Goal: Task Accomplishment & Management: Manage account settings

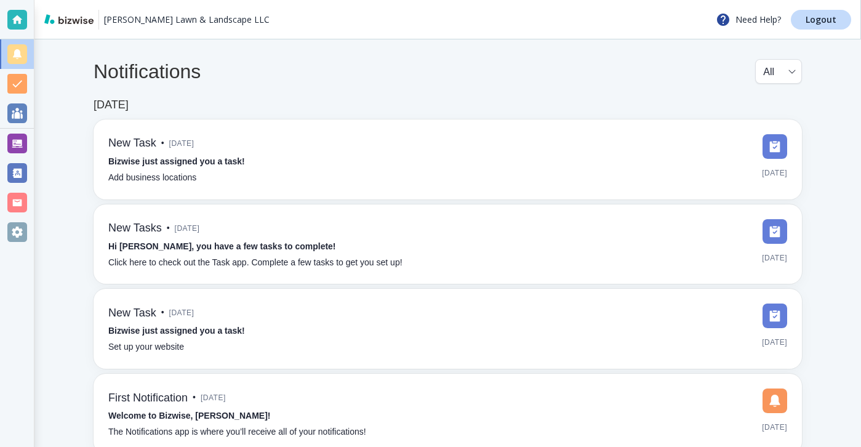
click at [570, 55] on div "Notifications All all ​ [DATE] New Task • [DATE] Bizwise just assigned you a ta…" at bounding box center [447, 256] width 827 height 434
click at [8, 145] on div at bounding box center [17, 144] width 20 height 20
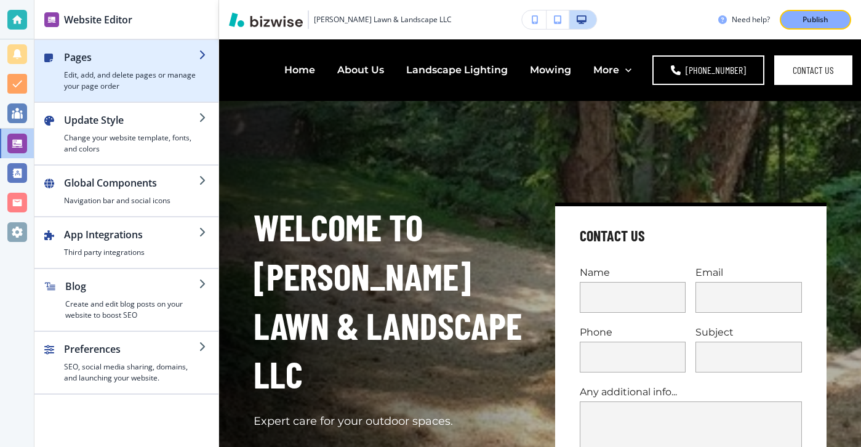
click at [142, 73] on h4 "Edit, add, and delete pages or manage your page order" at bounding box center [131, 81] width 135 height 22
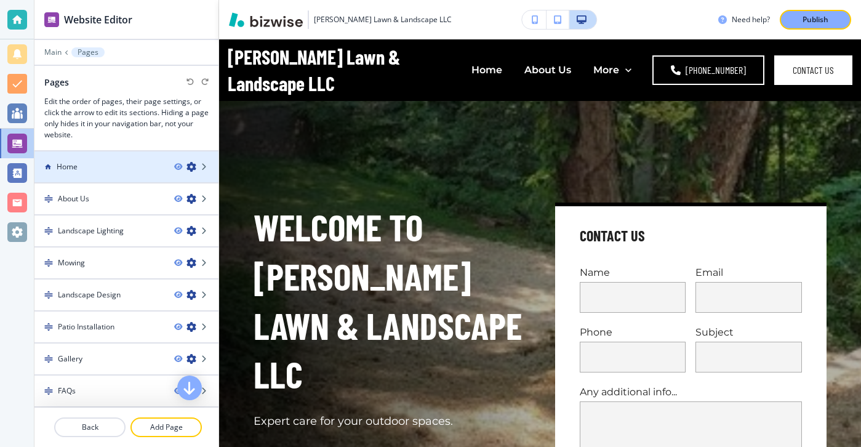
click at [124, 179] on div at bounding box center [126, 177] width 184 height 10
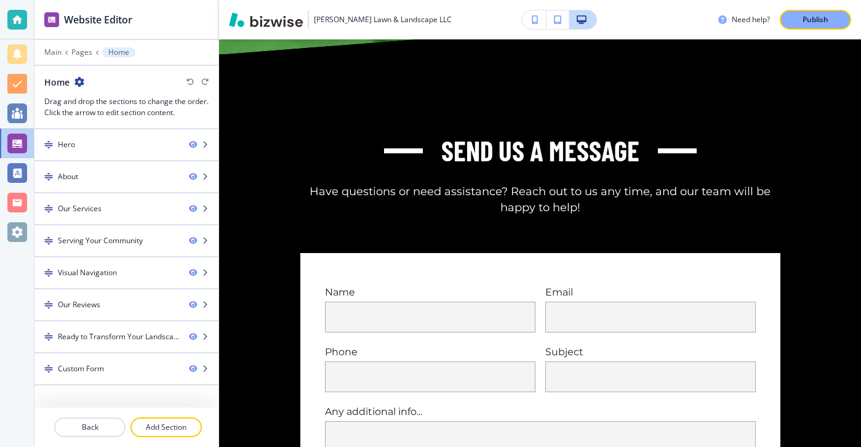
scroll to position [6587, 0]
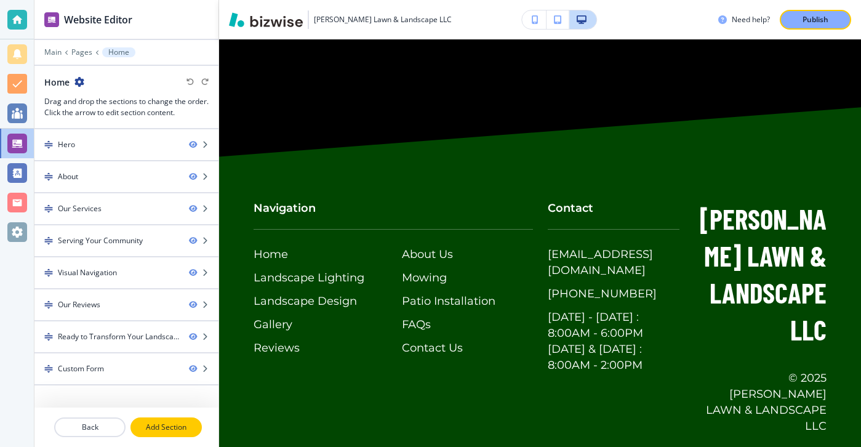
click at [152, 426] on p "Add Section" at bounding box center [166, 427] width 69 height 11
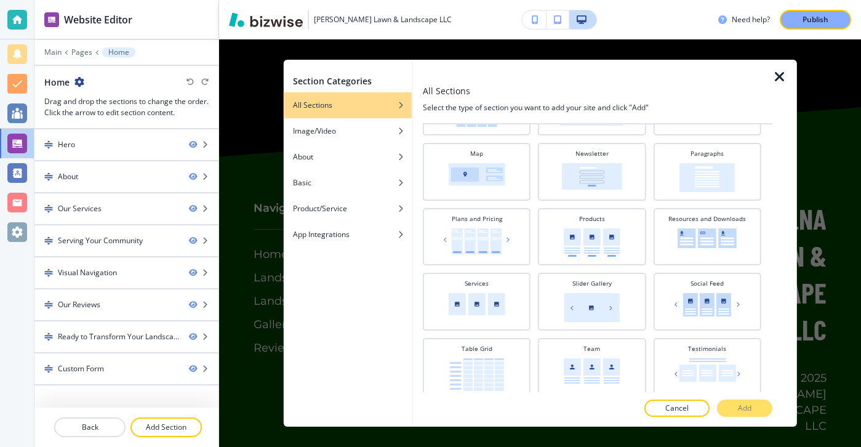
scroll to position [354, 0]
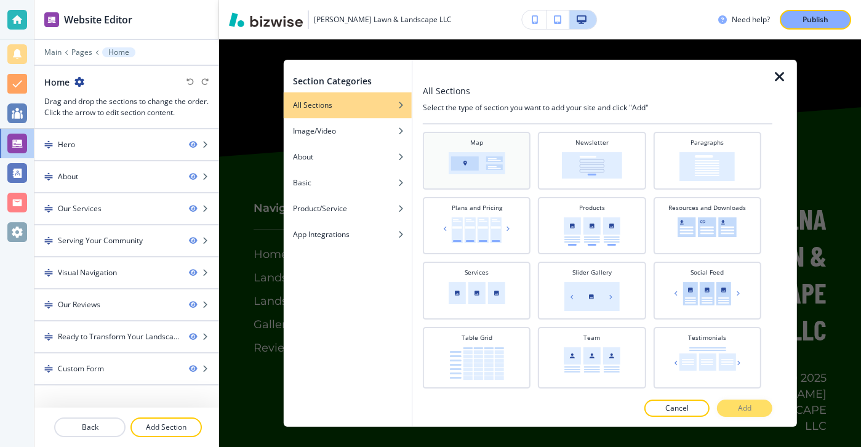
click at [464, 170] on img at bounding box center [477, 163] width 57 height 22
click at [734, 403] on button "Add" at bounding box center [744, 408] width 55 height 17
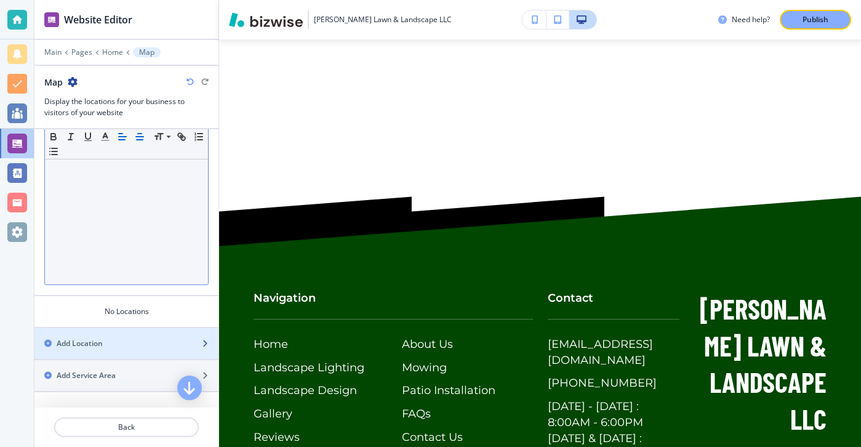
scroll to position [0, 0]
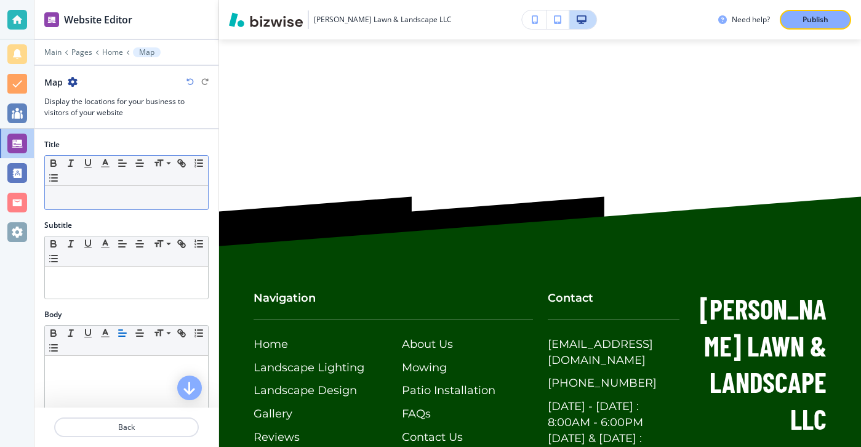
click at [121, 198] on p at bounding box center [126, 197] width 151 height 11
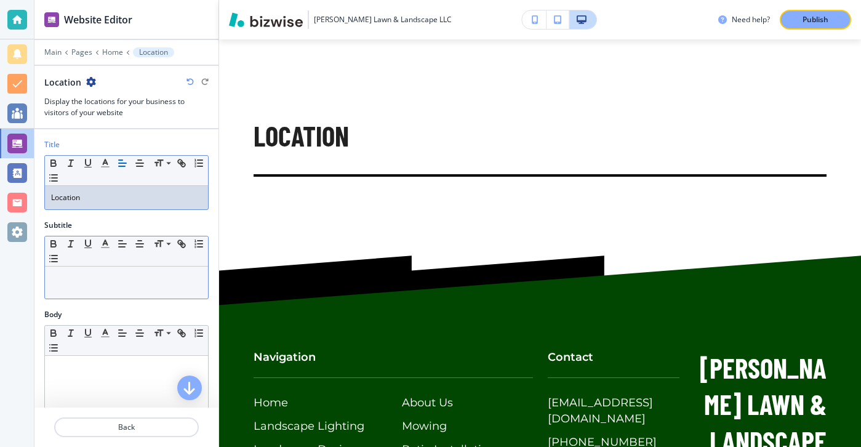
click at [90, 282] on p at bounding box center [126, 278] width 151 height 11
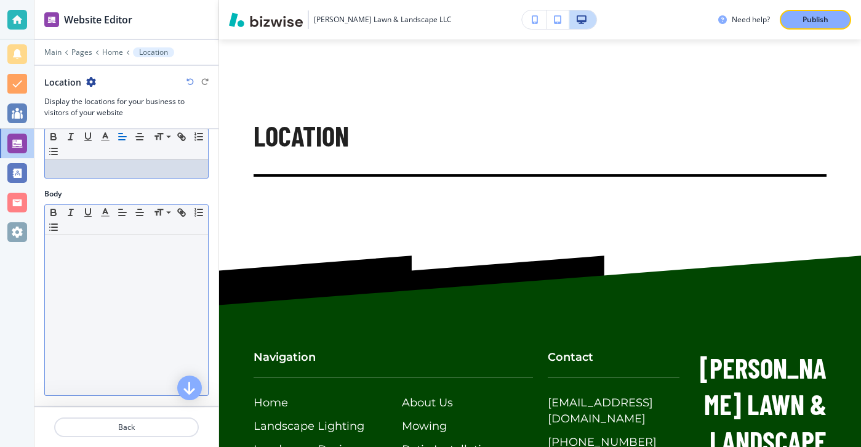
click at [91, 300] on div at bounding box center [126, 315] width 163 height 160
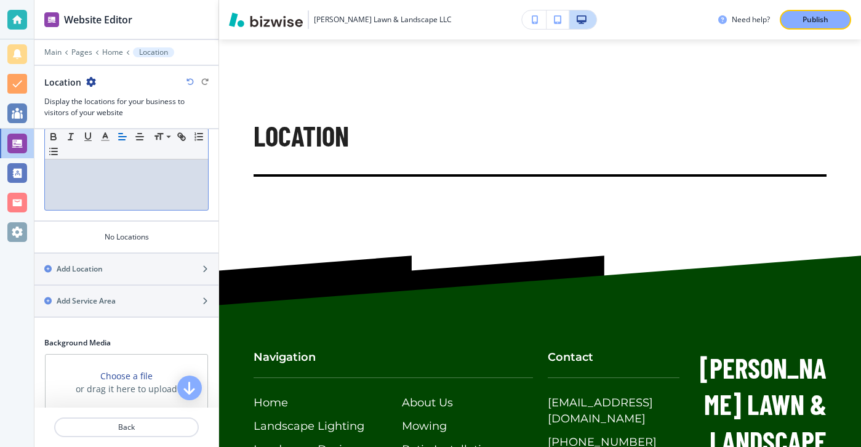
scroll to position [416, 0]
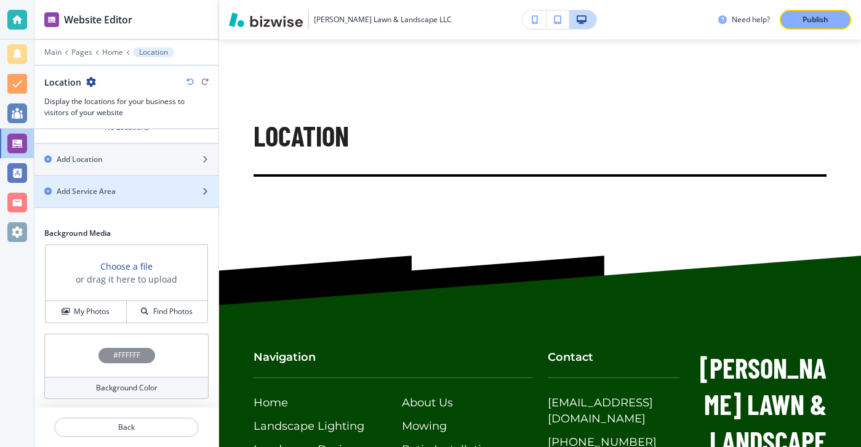
click at [124, 190] on div "Add Service Area" at bounding box center [112, 191] width 157 height 11
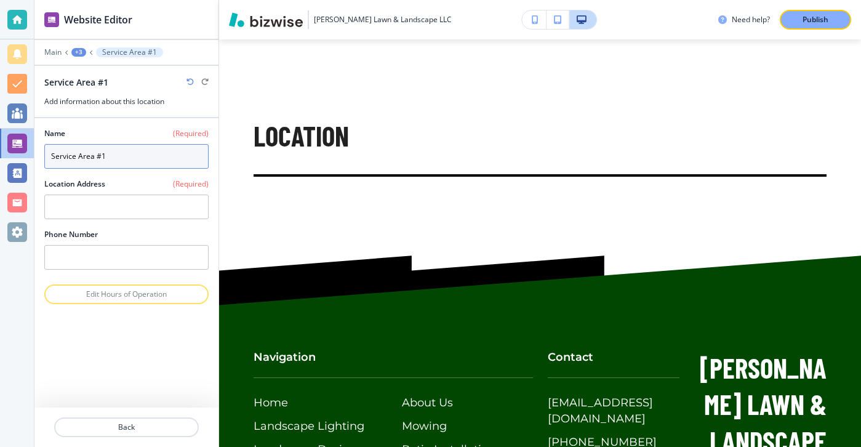
click at [119, 153] on input "Service Area #1" at bounding box center [126, 156] width 164 height 25
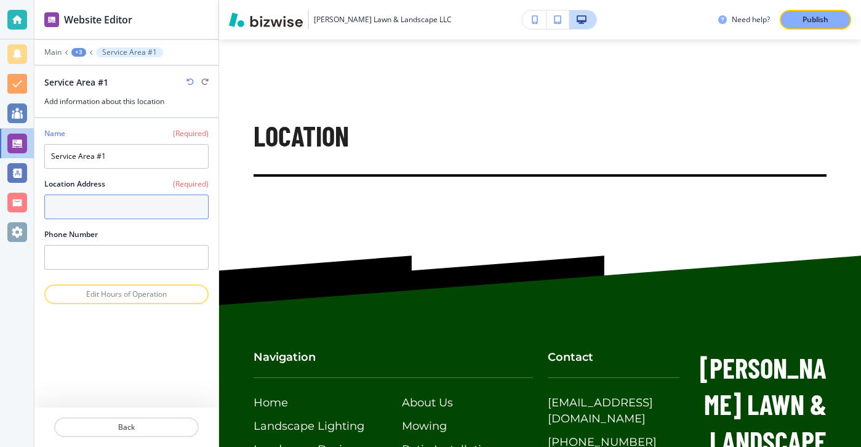
click at [116, 207] on textarea at bounding box center [126, 207] width 164 height 25
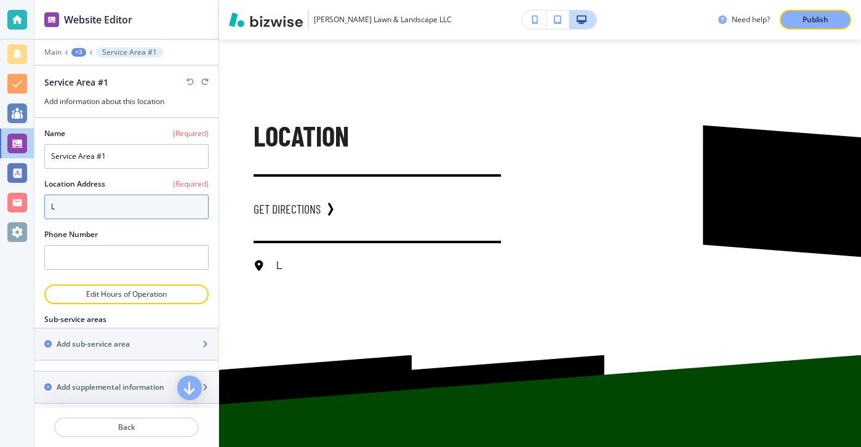
click at [82, 215] on textarea "L" at bounding box center [126, 207] width 164 height 25
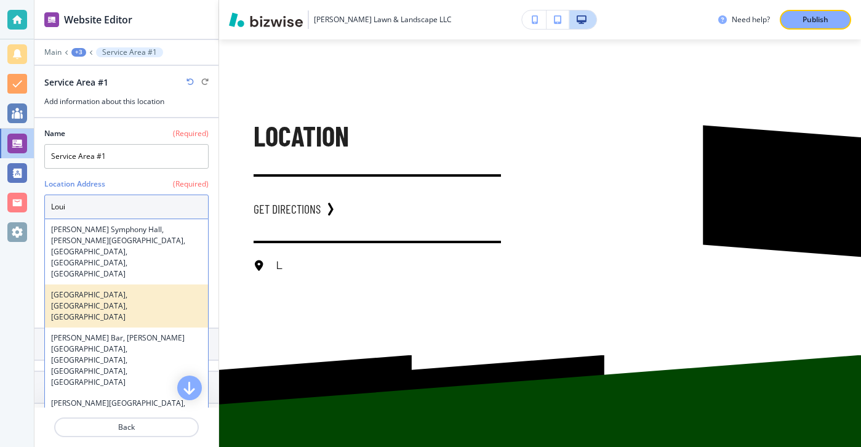
click at [51, 289] on h4 "Louisville, KY, USA" at bounding box center [126, 305] width 151 height 33
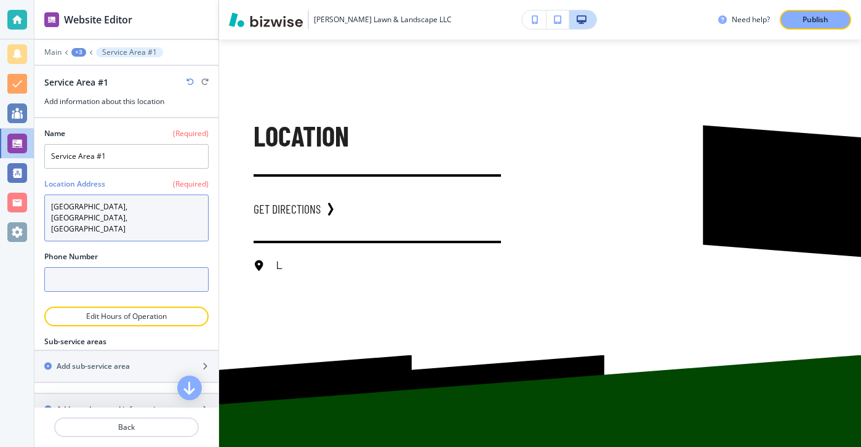
type textarea "Louisville, KY, USA"
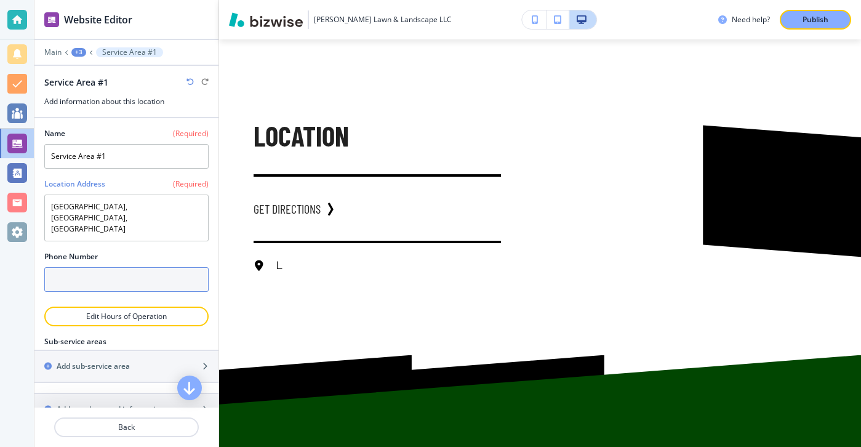
click at [95, 267] on input "text" at bounding box center [126, 279] width 164 height 25
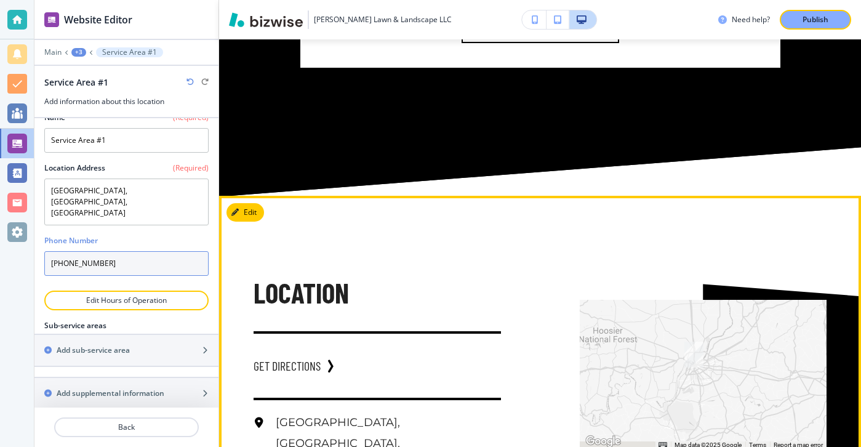
scroll to position [6694, 0]
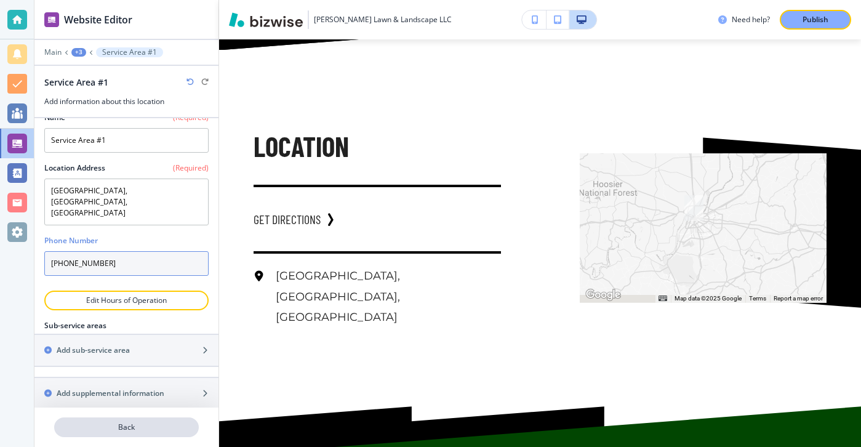
type input "(812) 725-2096"
click at [165, 426] on p "Back" at bounding box center [126, 427] width 142 height 11
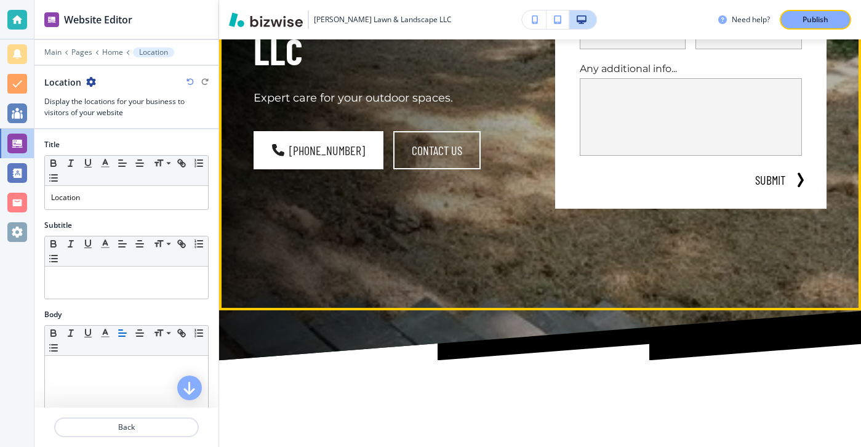
scroll to position [0, 0]
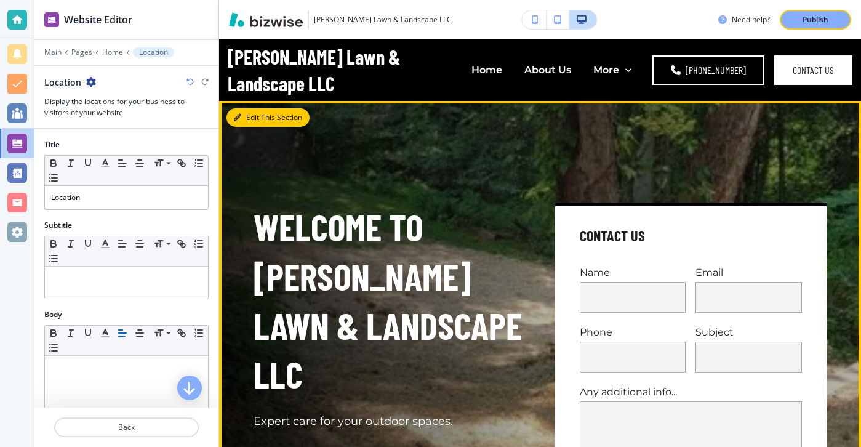
click at [256, 114] on button "Edit This Section" at bounding box center [268, 117] width 83 height 18
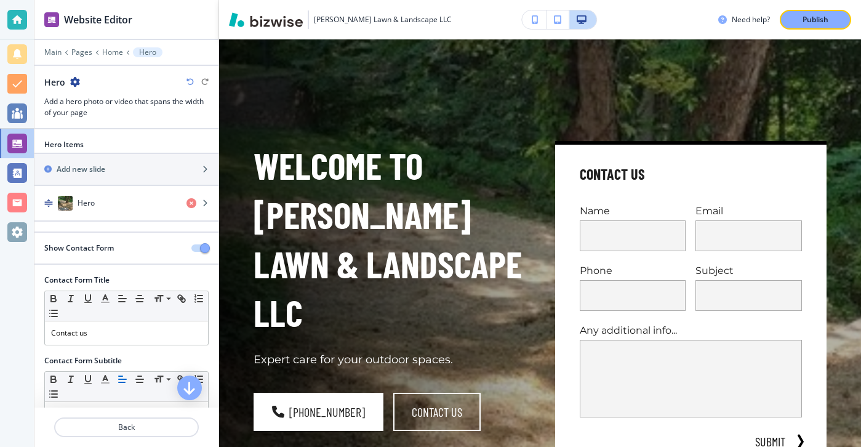
scroll to position [28, 0]
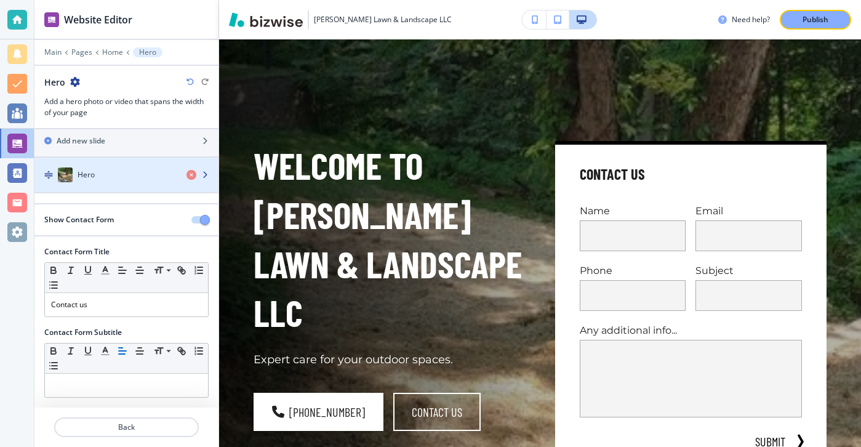
click at [102, 184] on div "button" at bounding box center [126, 187] width 184 height 10
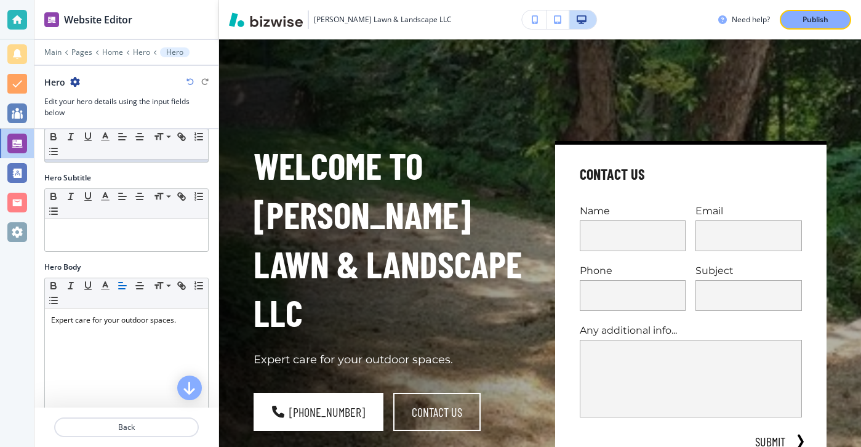
scroll to position [167, 0]
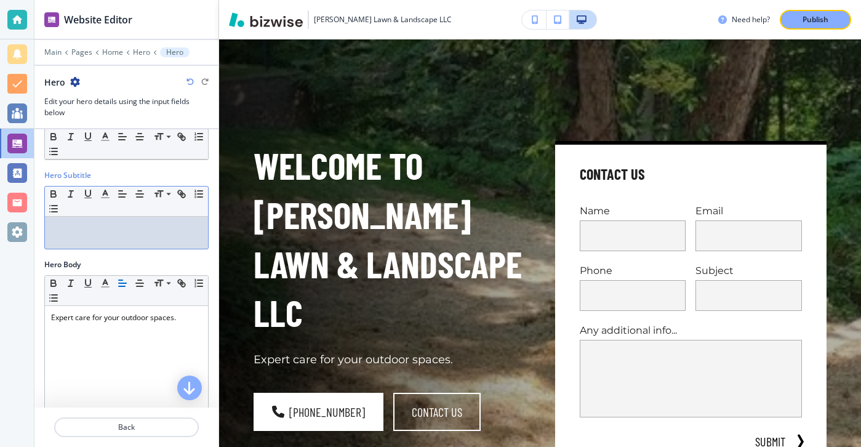
click at [105, 217] on div at bounding box center [126, 233] width 163 height 32
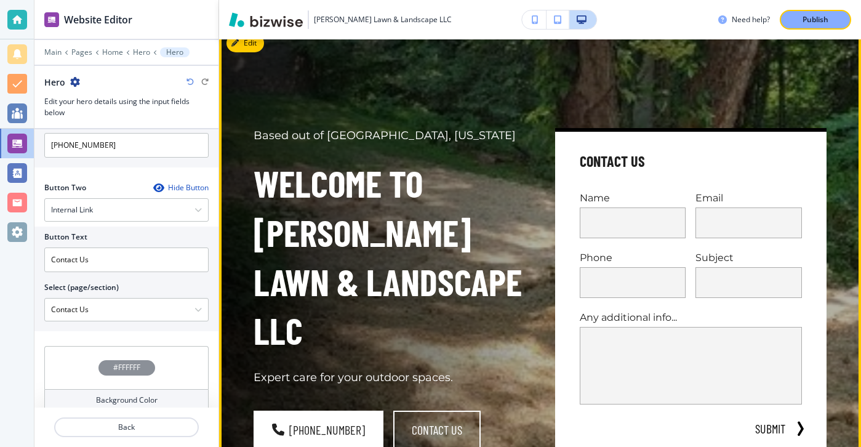
scroll to position [0, 0]
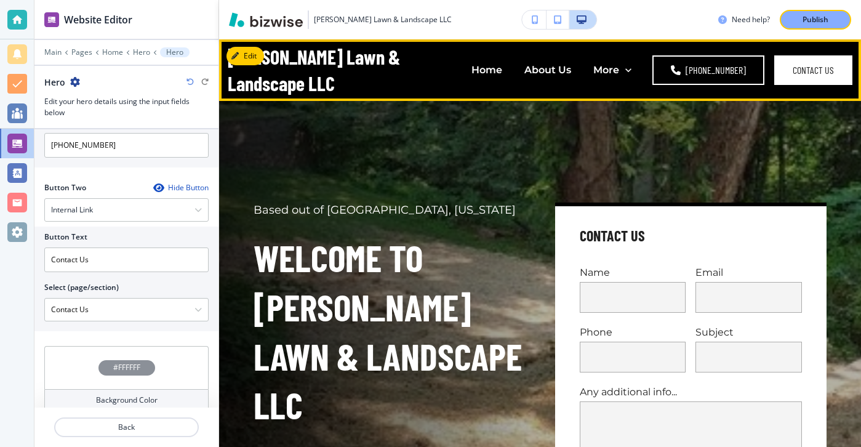
click at [513, 69] on div "Home" at bounding box center [486, 70] width 53 height 14
click at [503, 86] on div "Home" at bounding box center [486, 70] width 53 height 49
click at [499, 76] on p "Home" at bounding box center [487, 70] width 31 height 14
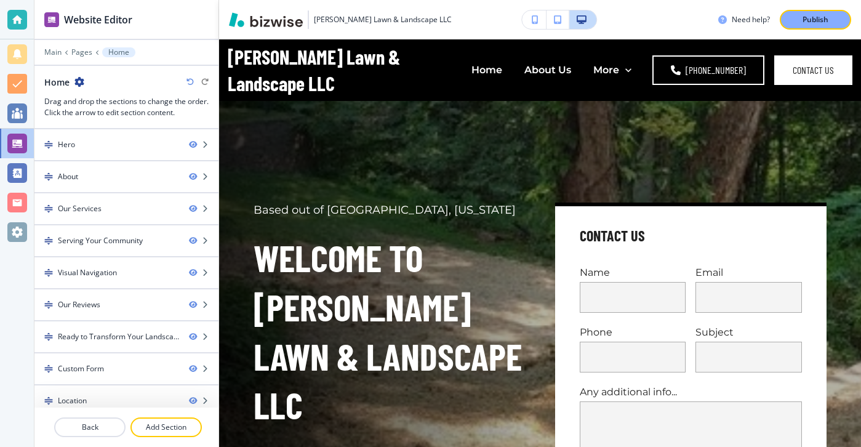
click at [808, 33] on div "Tyler’s Lawn & Landscape LLC Need help? Publish" at bounding box center [540, 19] width 642 height 39
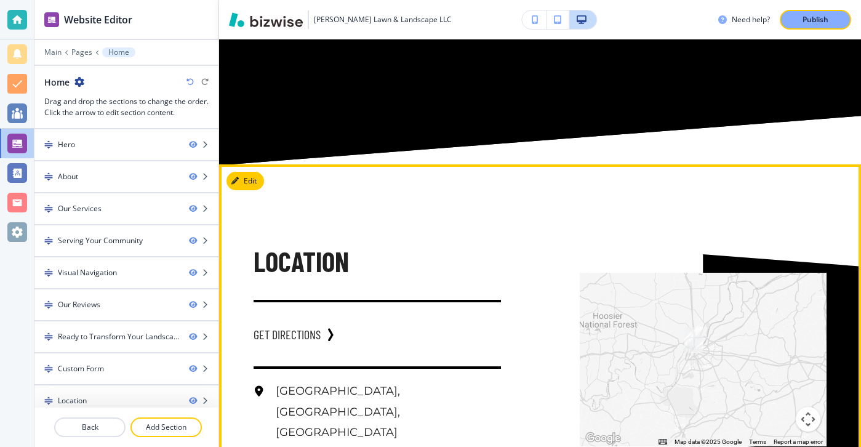
scroll to position [6586, 0]
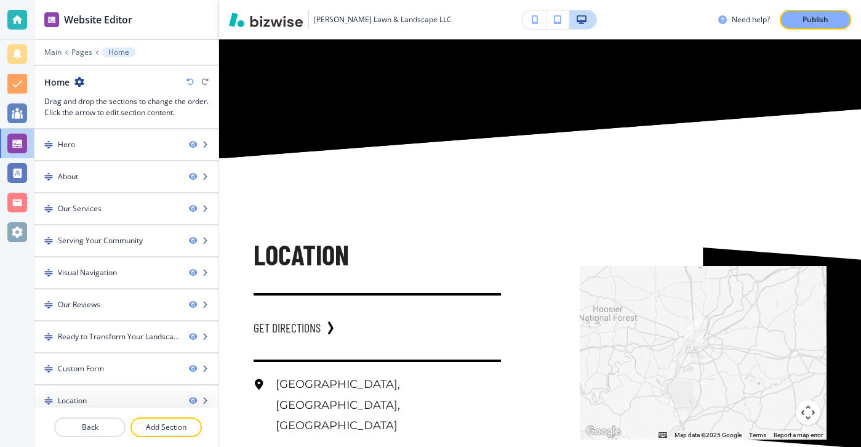
click at [789, 15] on button "Publish" at bounding box center [815, 20] width 71 height 20
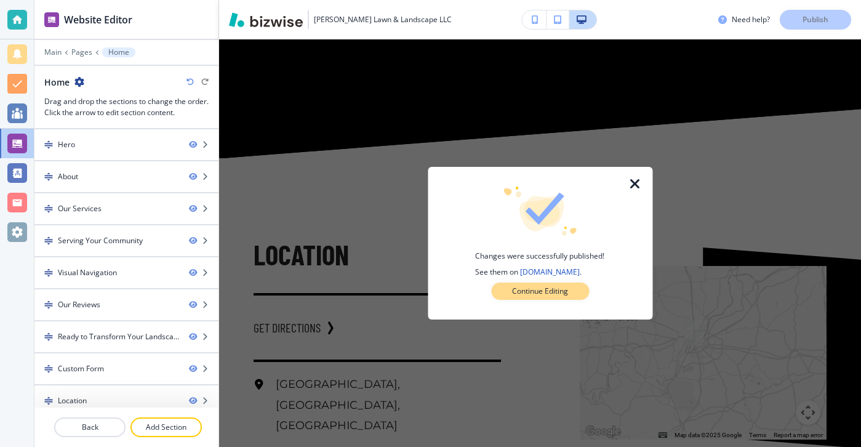
click at [545, 292] on p "Continue Editing" at bounding box center [540, 291] width 56 height 11
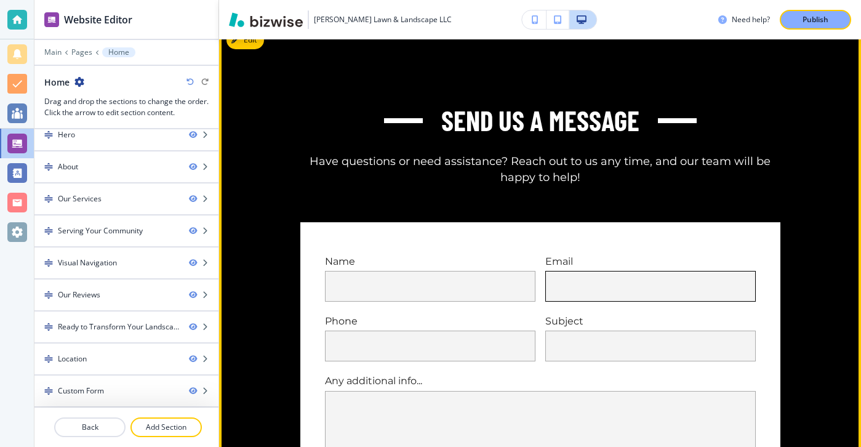
scroll to position [6351, 0]
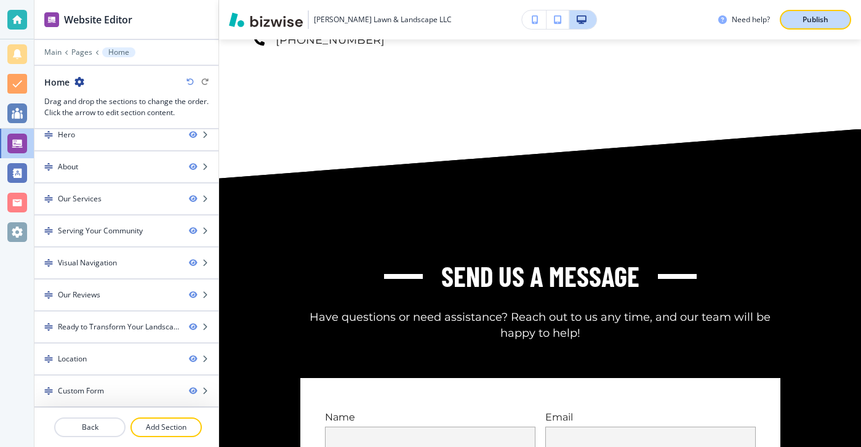
click at [803, 26] on button "Publish" at bounding box center [815, 20] width 71 height 20
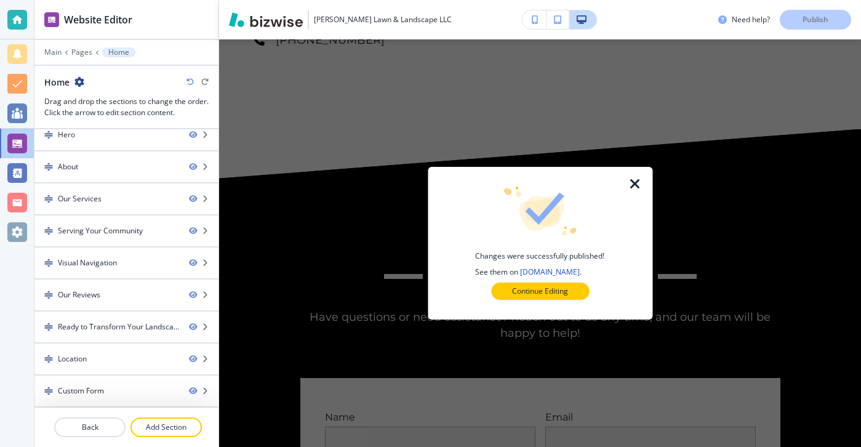
click at [635, 171] on div at bounding box center [643, 243] width 20 height 153
click at [635, 181] on icon "button" at bounding box center [635, 184] width 15 height 15
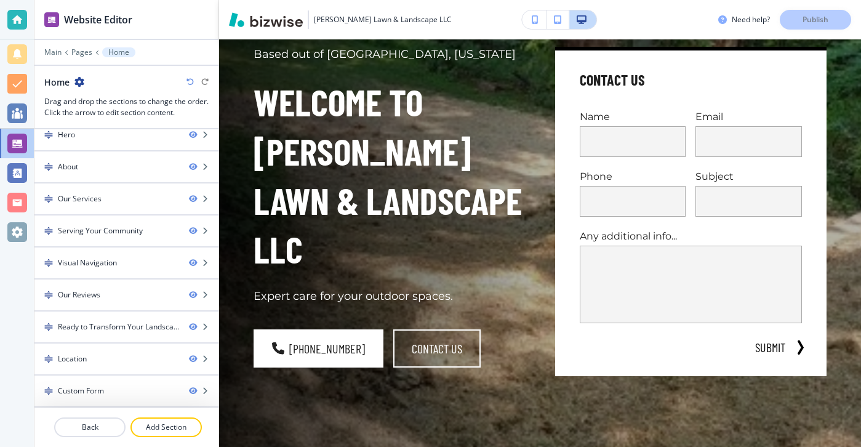
scroll to position [0, 0]
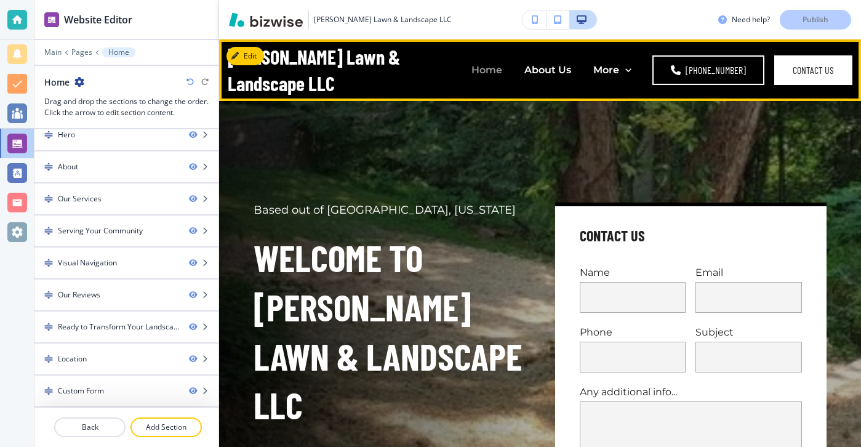
click at [501, 77] on p "Home" at bounding box center [487, 70] width 31 height 14
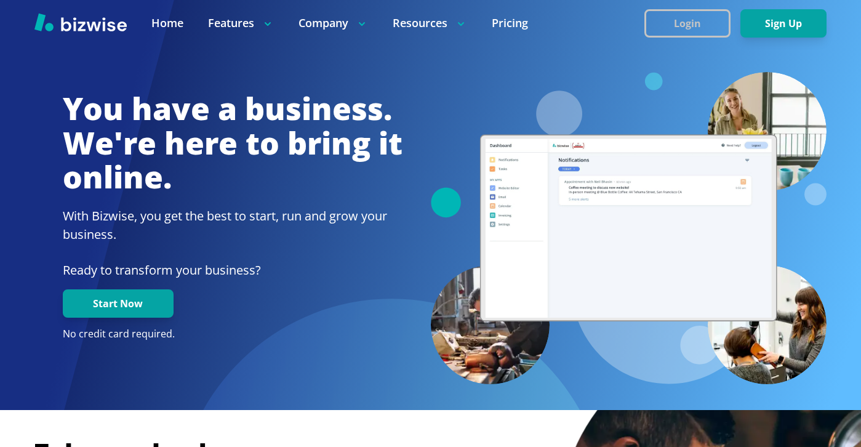
click at [704, 35] on button "Login" at bounding box center [687, 23] width 86 height 28
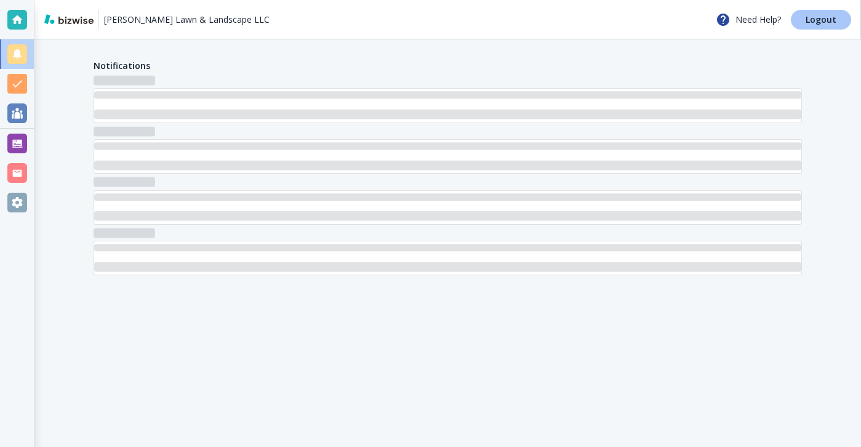
click at [825, 17] on p "Logout" at bounding box center [821, 19] width 31 height 9
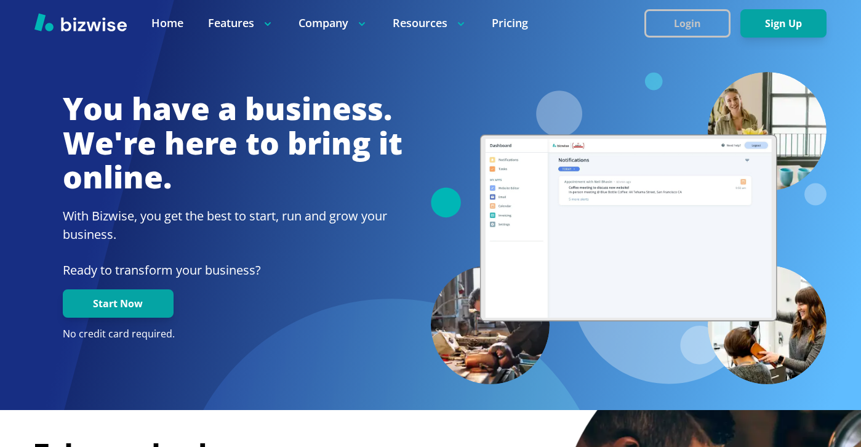
click at [673, 31] on button "Login" at bounding box center [687, 23] width 86 height 28
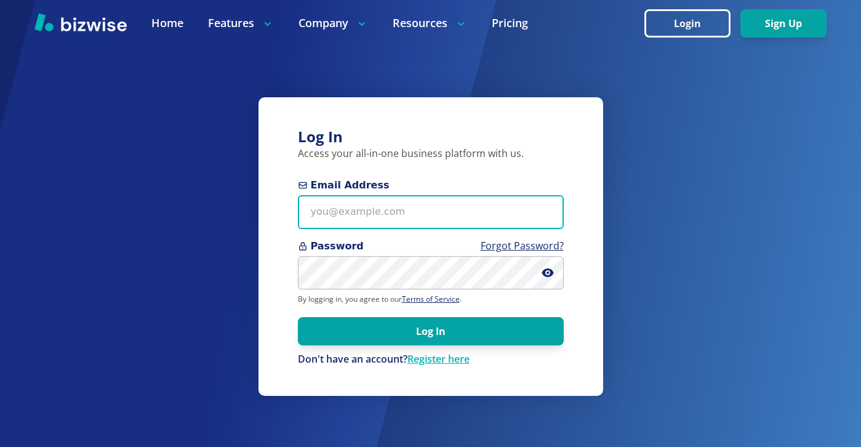
click at [518, 206] on input "Email Address" at bounding box center [431, 212] width 266 height 34
paste input "alittlesouthernrain+1@gmail.com"
type input "alittlesouthernrain+1@gmail.com"
click at [298, 317] on button "Log In" at bounding box center [431, 331] width 266 height 28
